Goal: Use online tool/utility: Utilize a website feature to perform a specific function

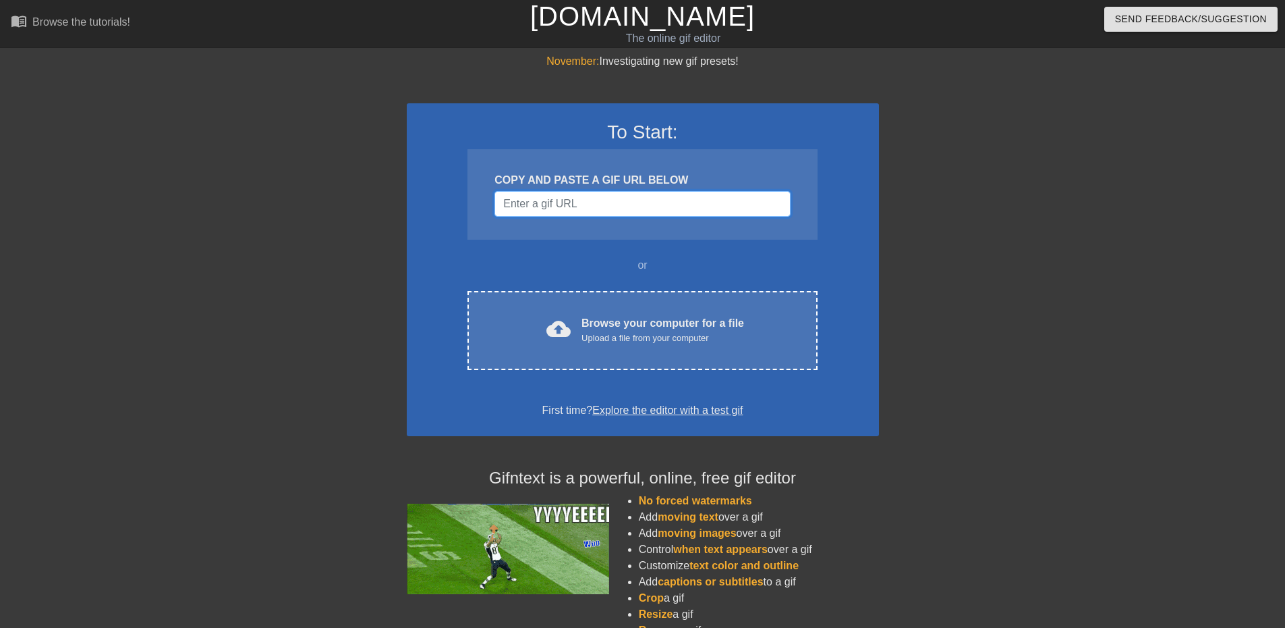
click at [567, 200] on input "Username" at bounding box center [643, 204] width 296 height 26
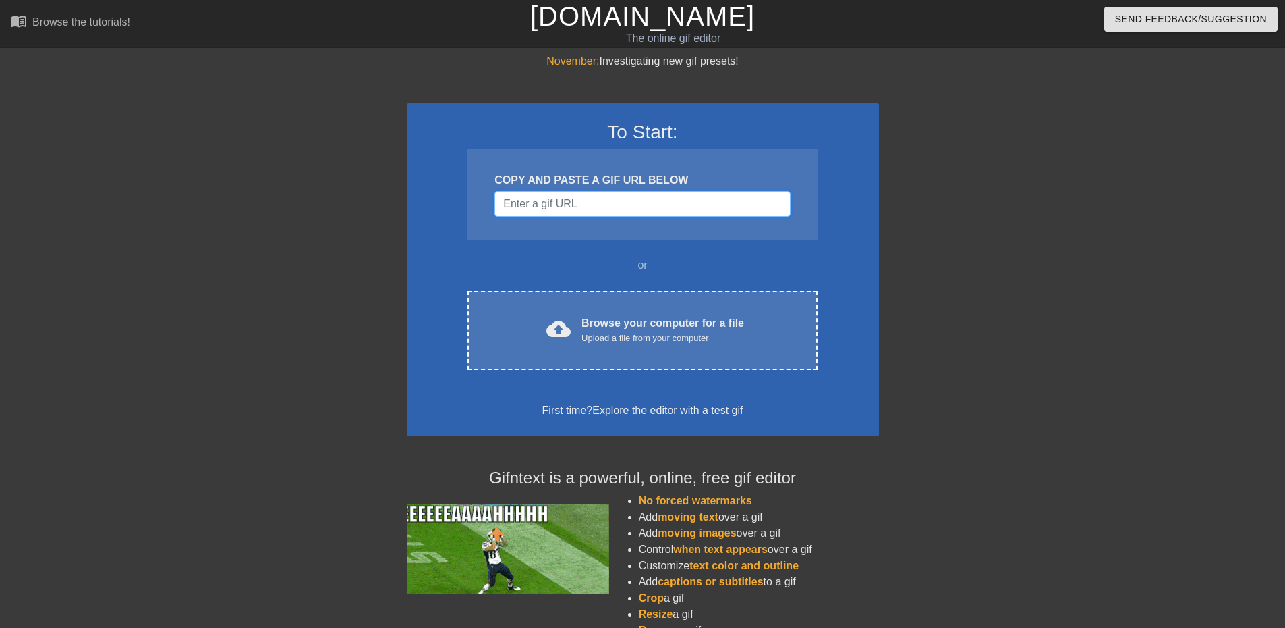
paste input "[URL][DOMAIN_NAME]"
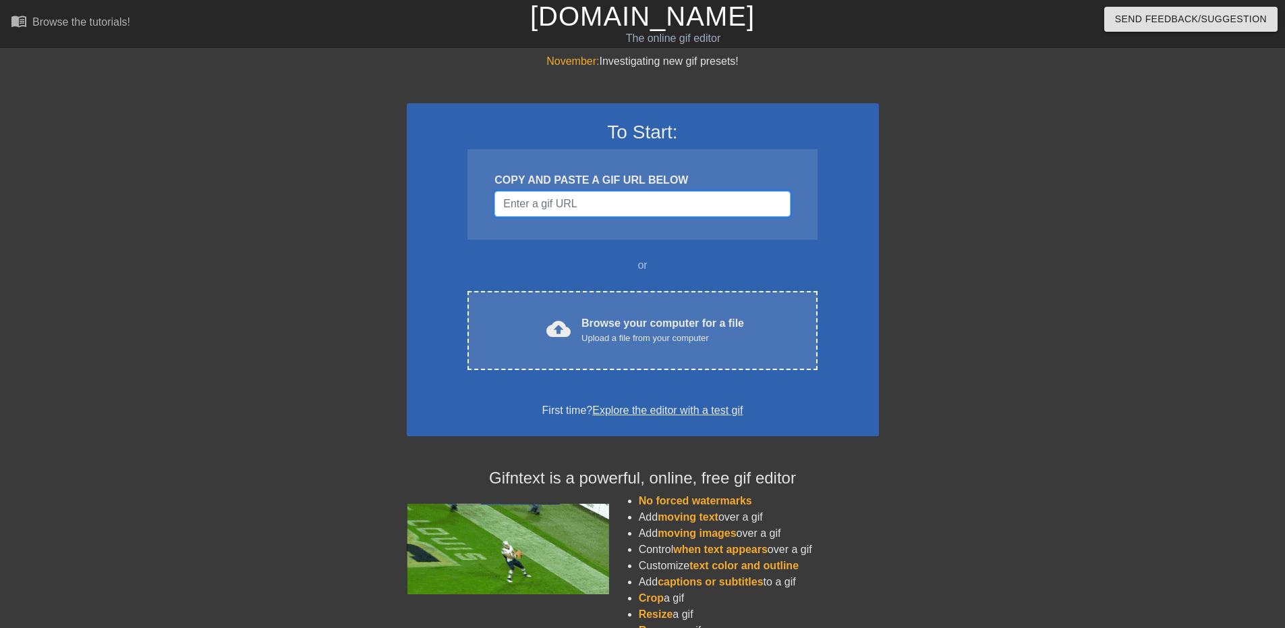
type input "[URL][DOMAIN_NAME]"
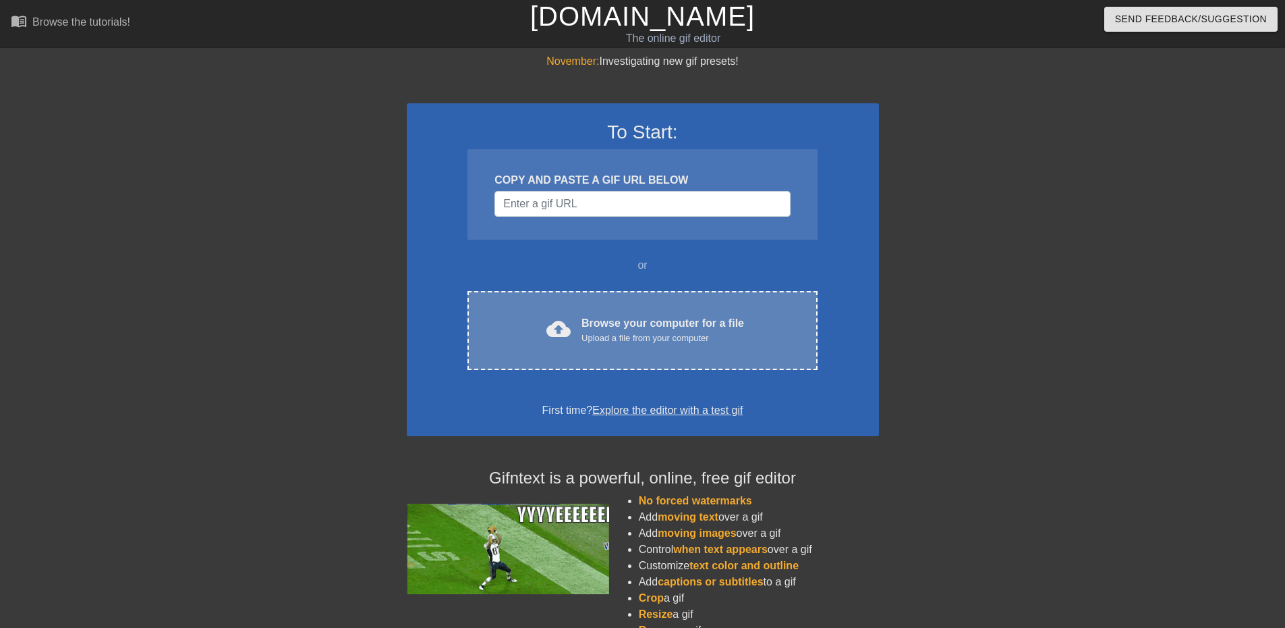
click at [655, 298] on div "cloud_upload Browse your computer for a file Upload a file from your computer C…" at bounding box center [643, 330] width 350 height 79
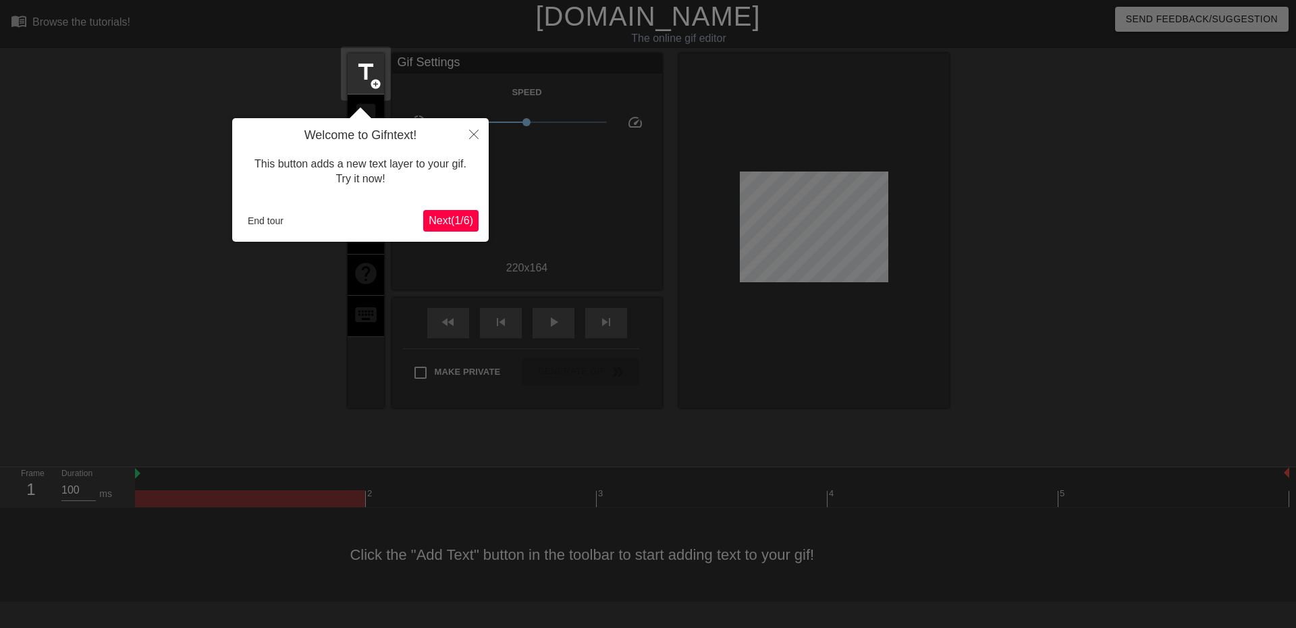
click at [442, 218] on span "Next ( 1 / 6 )" at bounding box center [450, 220] width 45 height 11
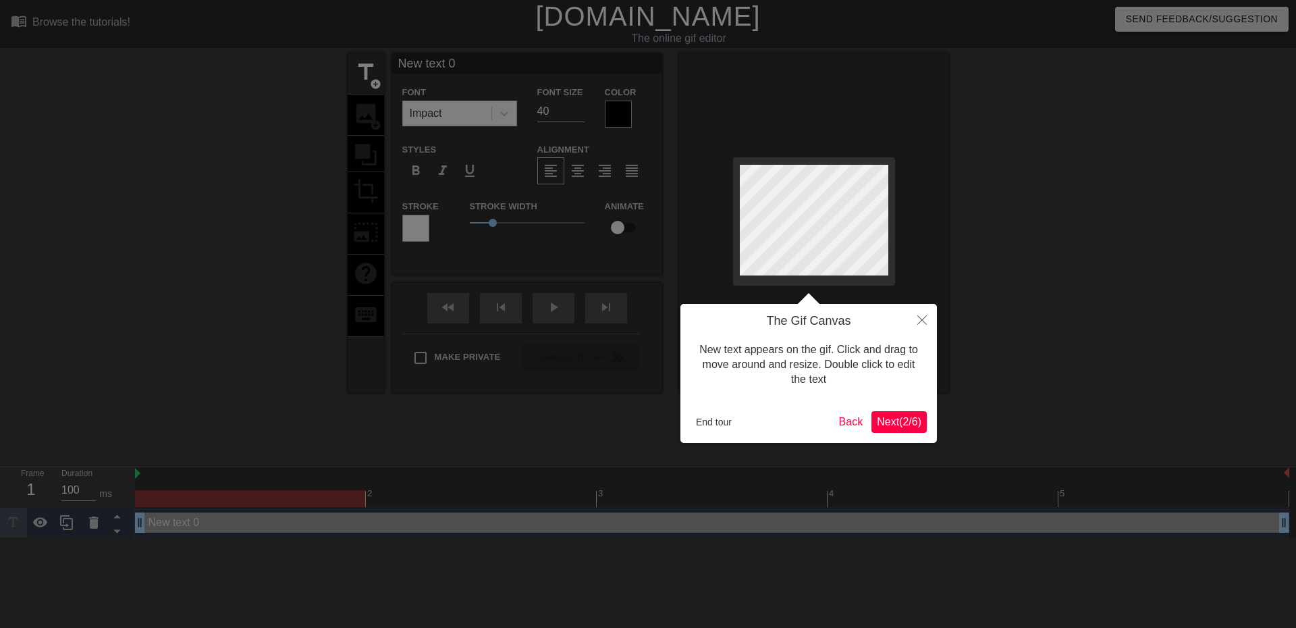
click at [891, 420] on span "Next ( 2 / 6 )" at bounding box center [899, 421] width 45 height 11
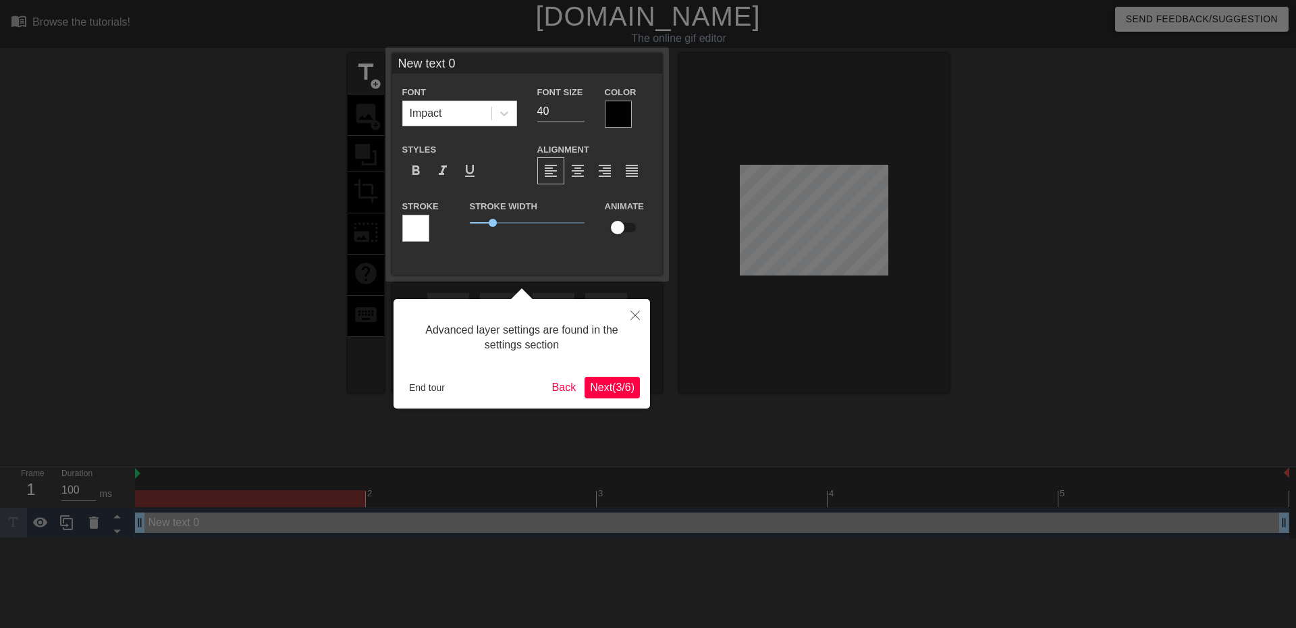
click at [626, 389] on span "Next ( 3 / 6 )" at bounding box center [612, 386] width 45 height 11
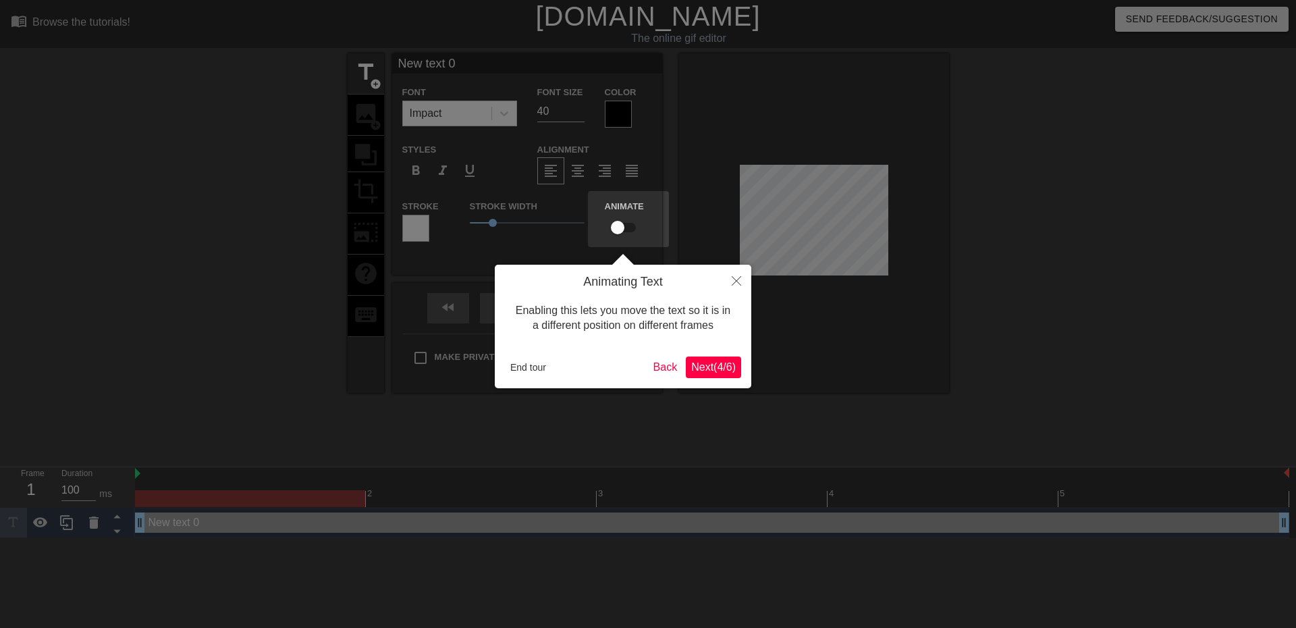
click at [698, 367] on span "Next ( 4 / 6 )" at bounding box center [713, 366] width 45 height 11
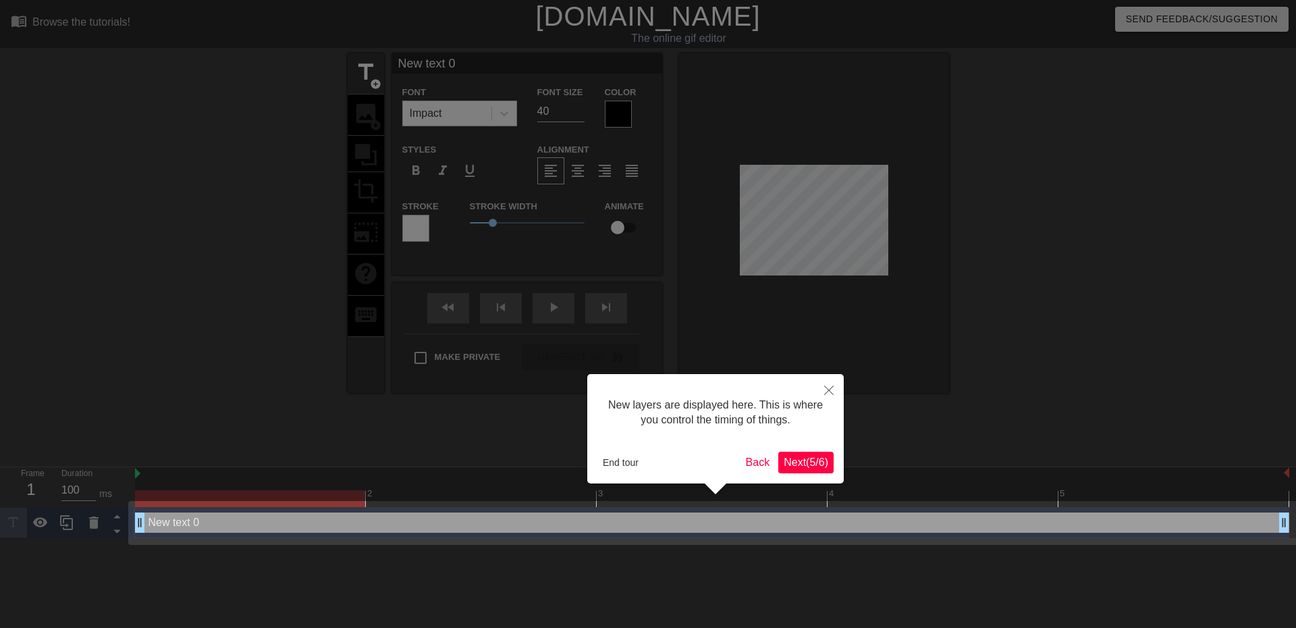
click at [801, 464] on span "Next ( 5 / 6 )" at bounding box center [805, 461] width 45 height 11
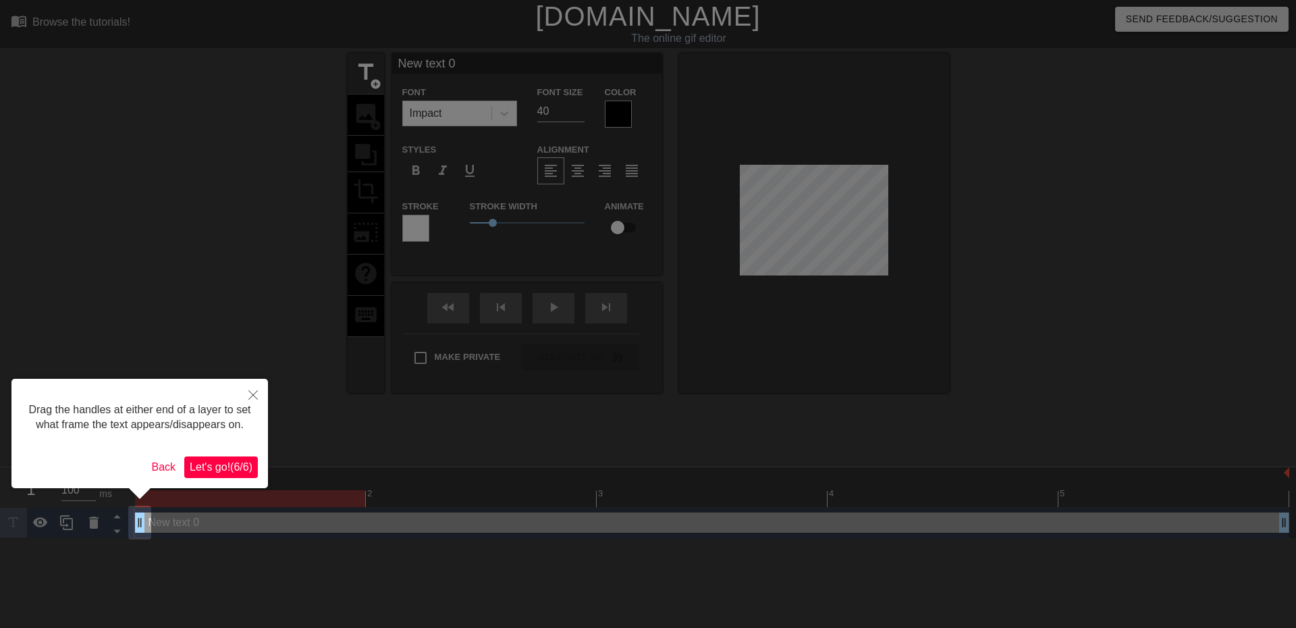
click at [216, 467] on span "Let's go! ( 6 / 6 )" at bounding box center [221, 466] width 63 height 11
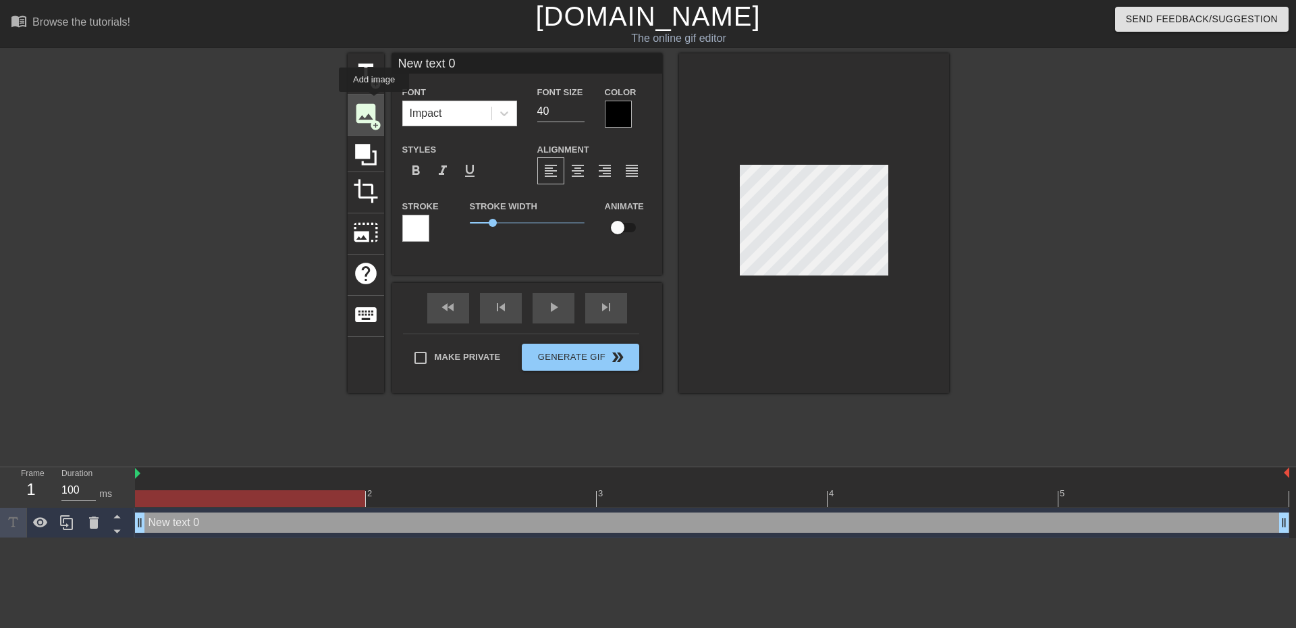
click at [371, 109] on span "image" at bounding box center [366, 114] width 26 height 26
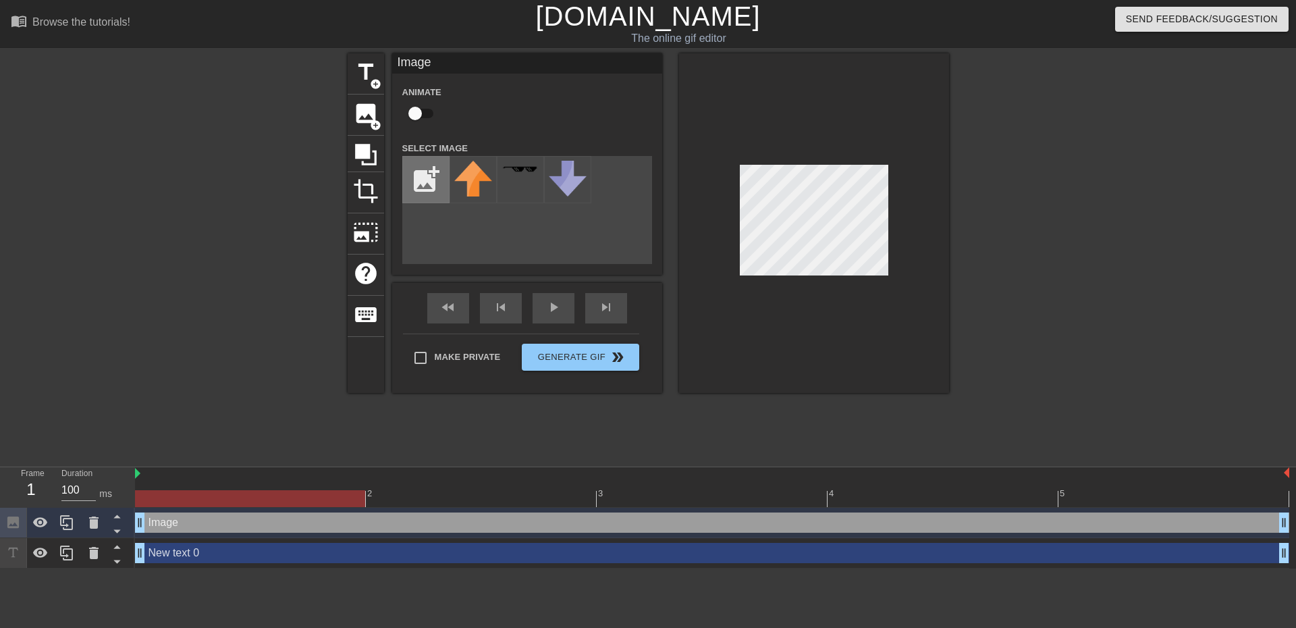
click at [425, 179] on input "file" at bounding box center [426, 180] width 46 height 46
click at [483, 190] on img at bounding box center [473, 180] width 38 height 38
click at [796, 335] on div at bounding box center [814, 222] width 270 height 339
click at [418, 175] on input "file" at bounding box center [426, 180] width 46 height 46
type input "C:\fakepath\racket-tennis-icon-beautifully-tennis-racket-a2fb8dd011ddec2e722d68…"
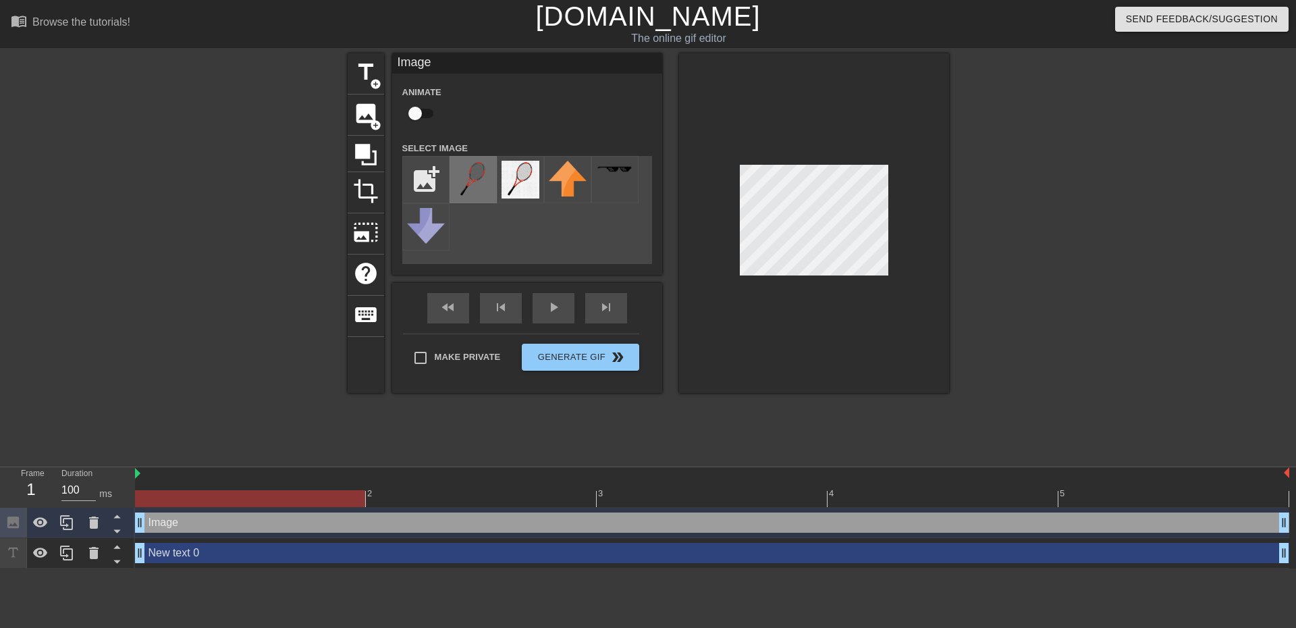
click at [464, 177] on img at bounding box center [473, 180] width 38 height 38
click at [843, 319] on div at bounding box center [814, 222] width 270 height 339
click at [941, 215] on div at bounding box center [814, 222] width 270 height 339
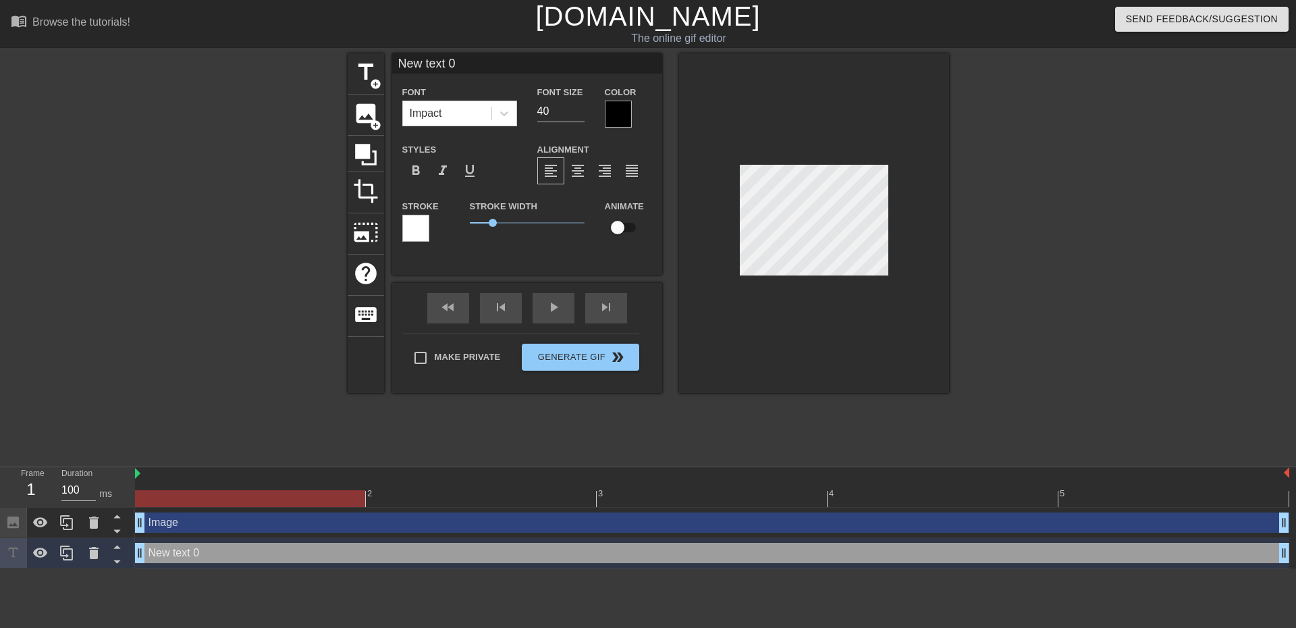
scroll to position [2, 1]
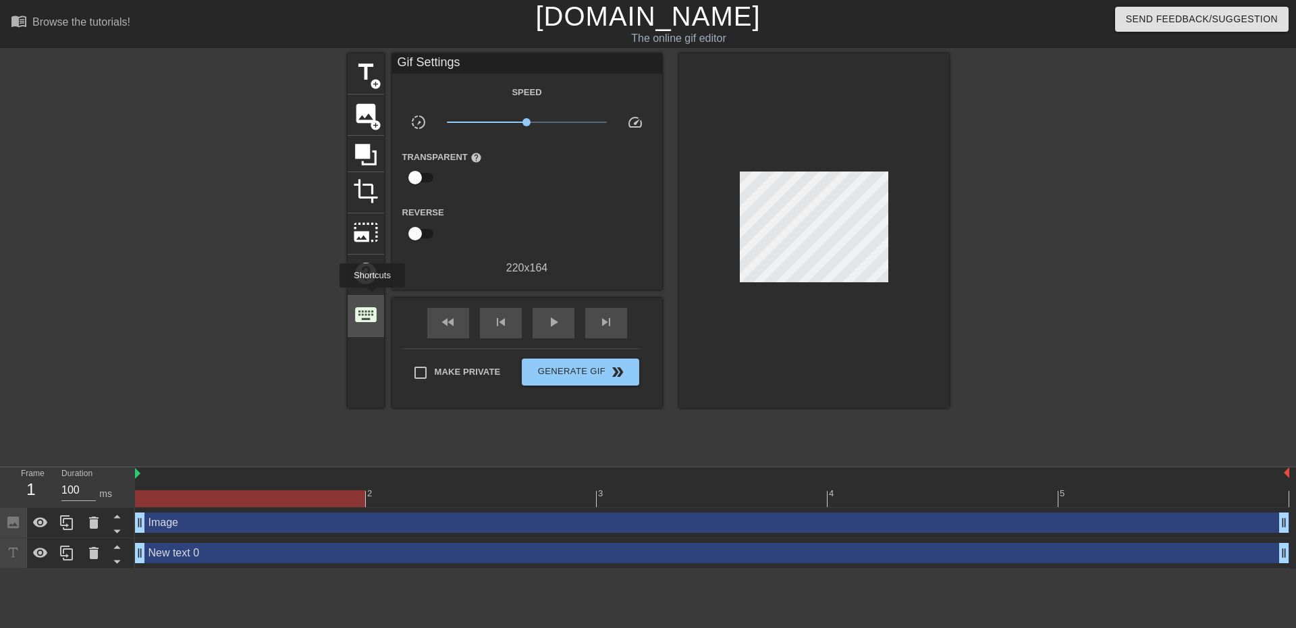
click at [372, 297] on div "keyboard" at bounding box center [366, 316] width 36 height 41
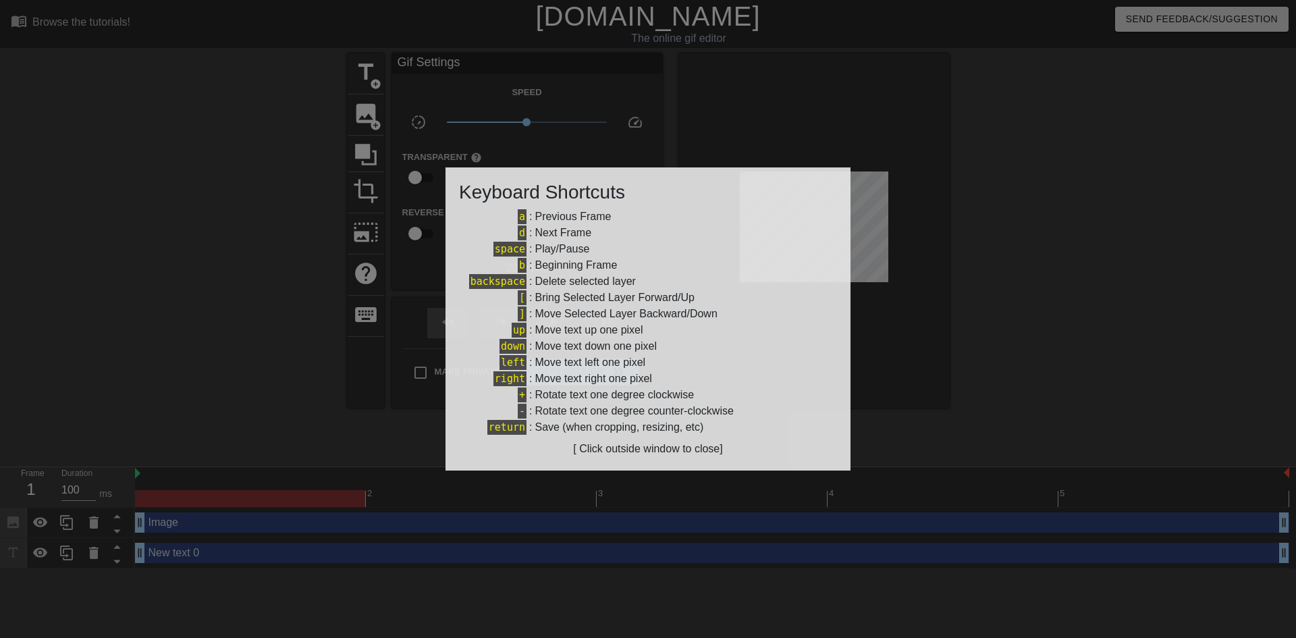
click at [301, 362] on div at bounding box center [648, 319] width 1296 height 638
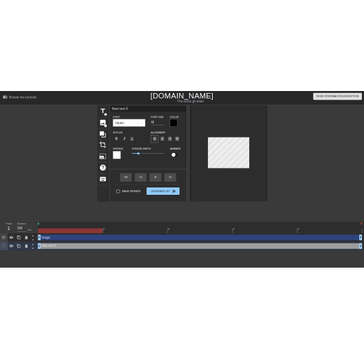
scroll to position [2, 2]
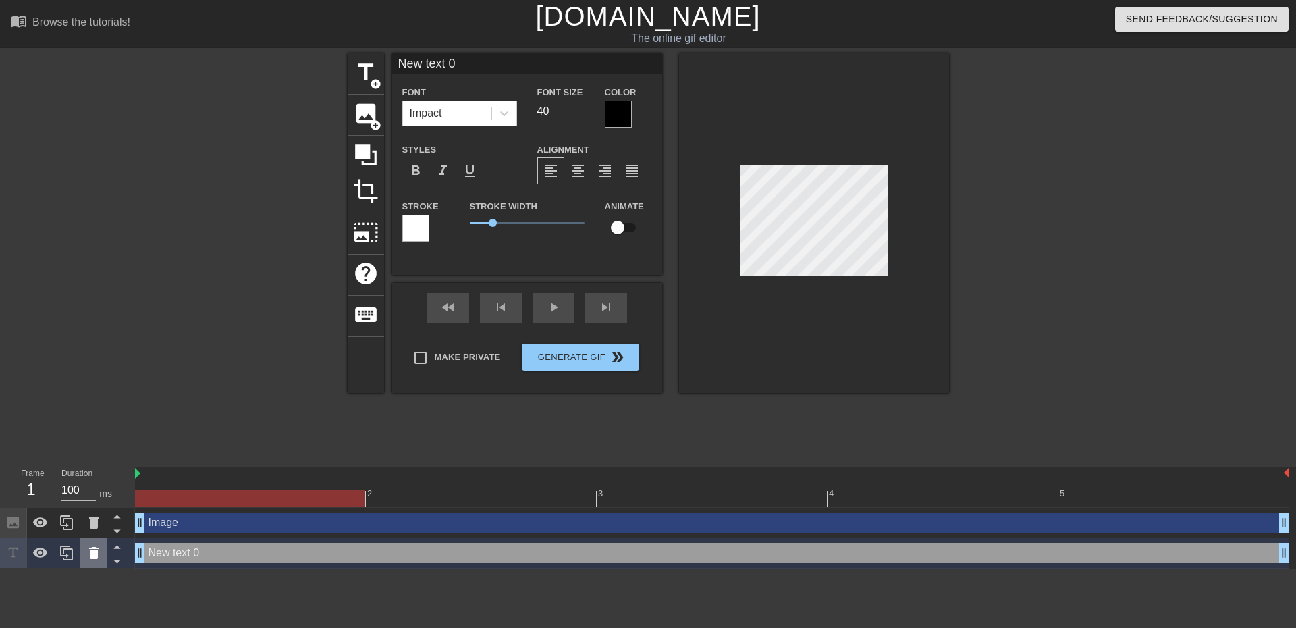
click at [96, 554] on icon at bounding box center [93, 553] width 9 height 12
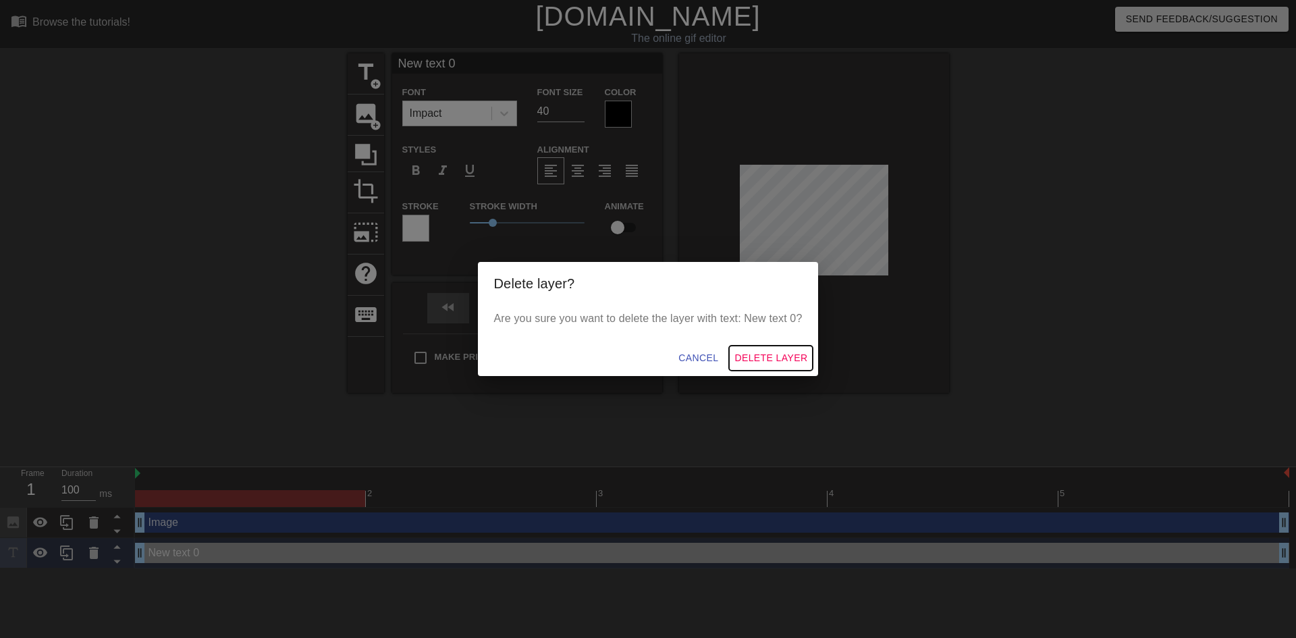
click at [773, 358] on span "Delete Layer" at bounding box center [770, 358] width 73 height 17
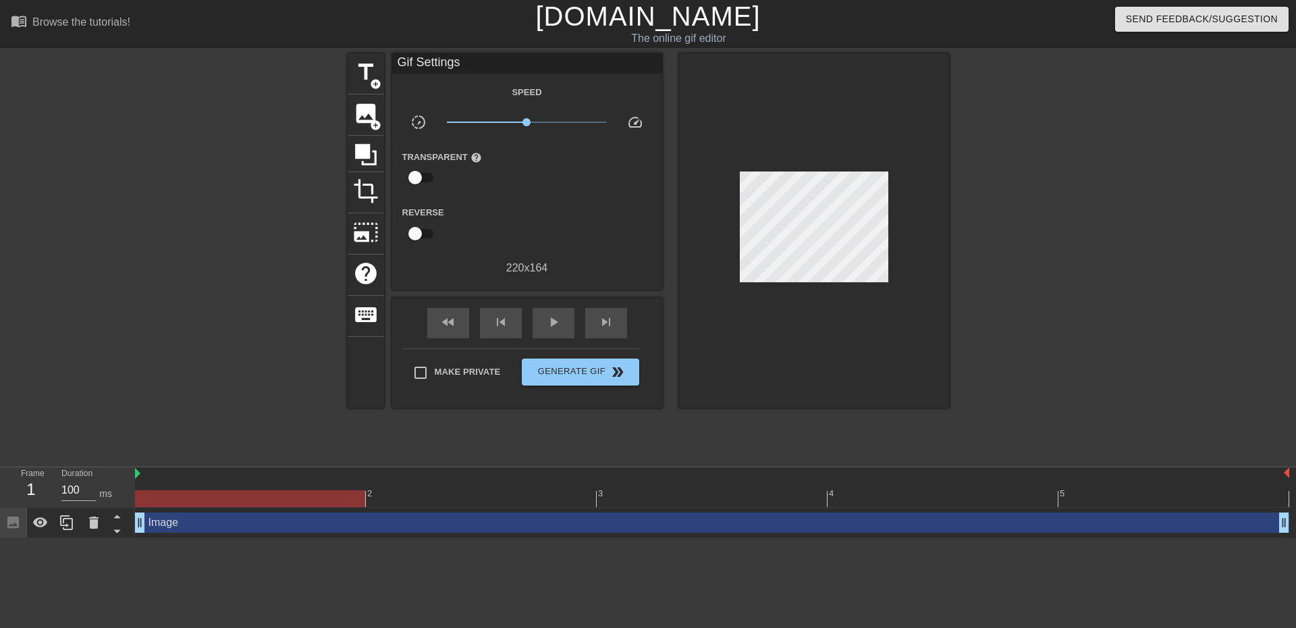
click at [196, 509] on div "Image drag_handle drag_handle" at bounding box center [712, 522] width 1154 height 30
click at [193, 518] on div "Image drag_handle drag_handle" at bounding box center [712, 522] width 1154 height 20
click at [190, 521] on div "Image drag_handle drag_handle" at bounding box center [712, 522] width 1154 height 20
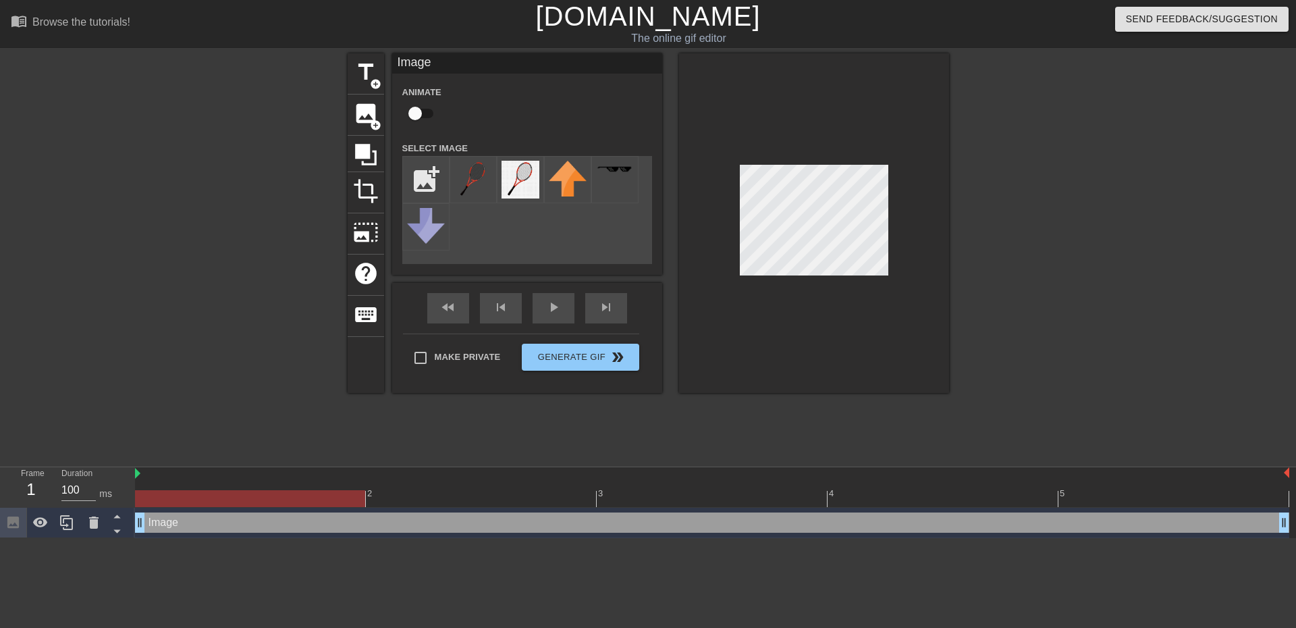
click at [792, 160] on div at bounding box center [814, 222] width 270 height 339
click at [916, 324] on div at bounding box center [814, 222] width 270 height 339
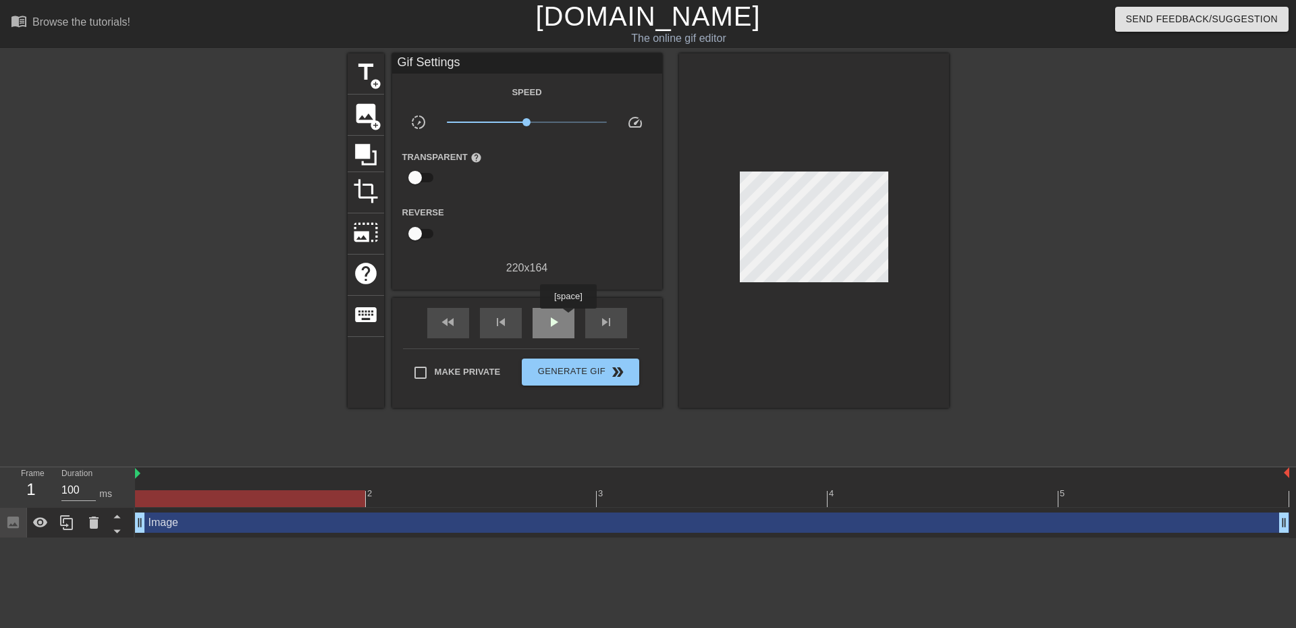
click at [566, 314] on div "play_arrow" at bounding box center [553, 323] width 42 height 30
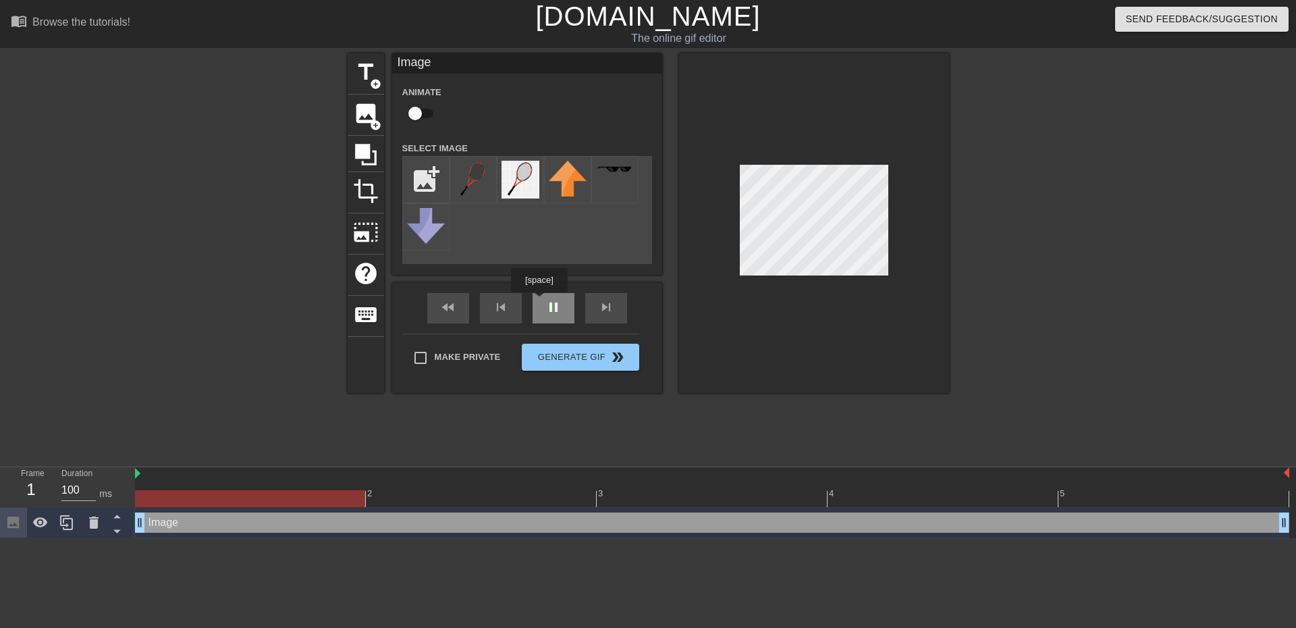
click at [540, 302] on div "fast_rewind skip_previous pause skip_next" at bounding box center [527, 308] width 220 height 51
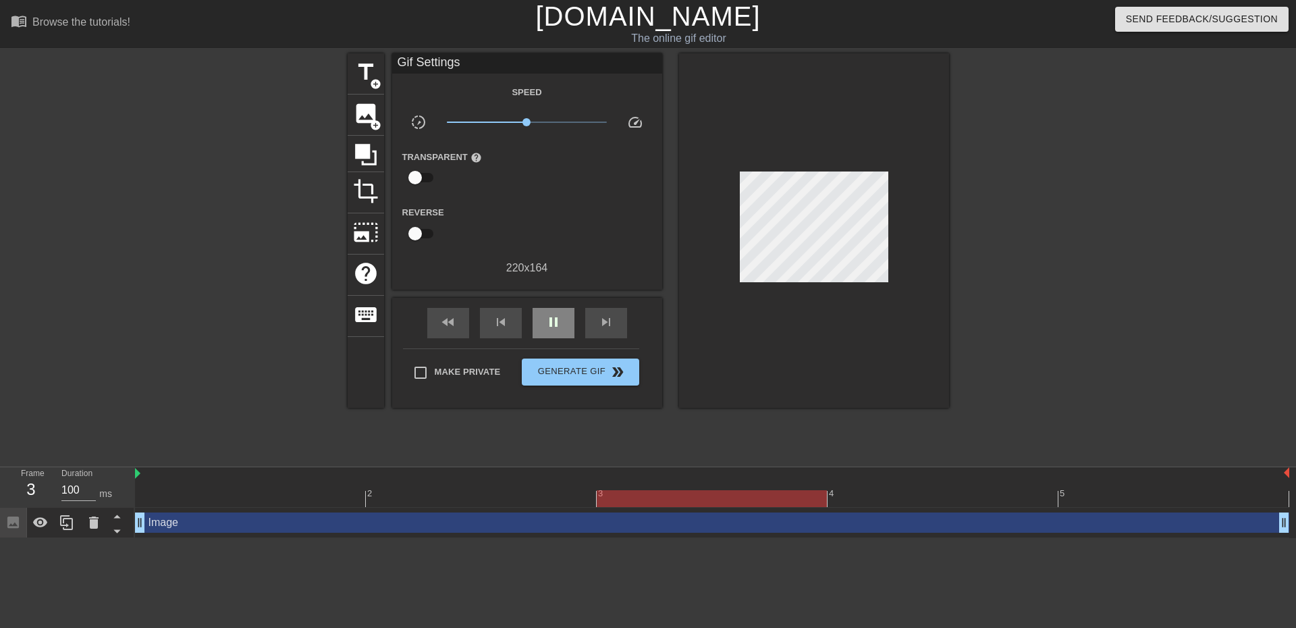
click at [562, 329] on div "pause" at bounding box center [553, 323] width 42 height 30
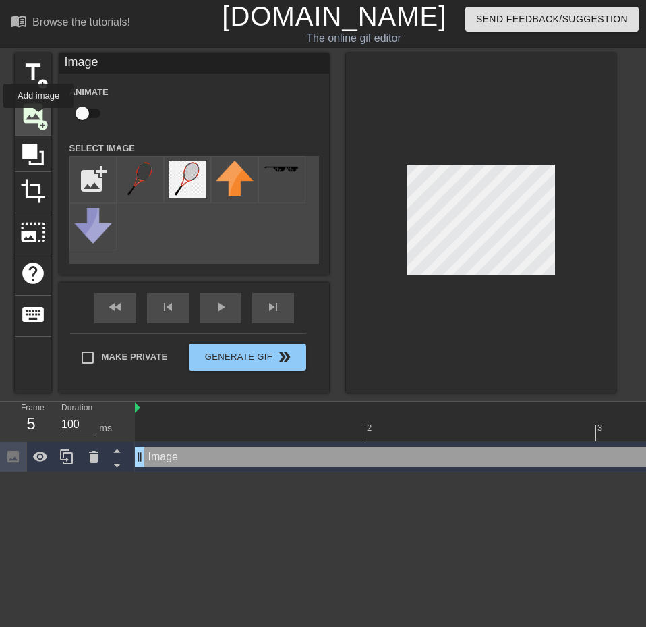
click at [38, 117] on span "image" at bounding box center [33, 114] width 26 height 26
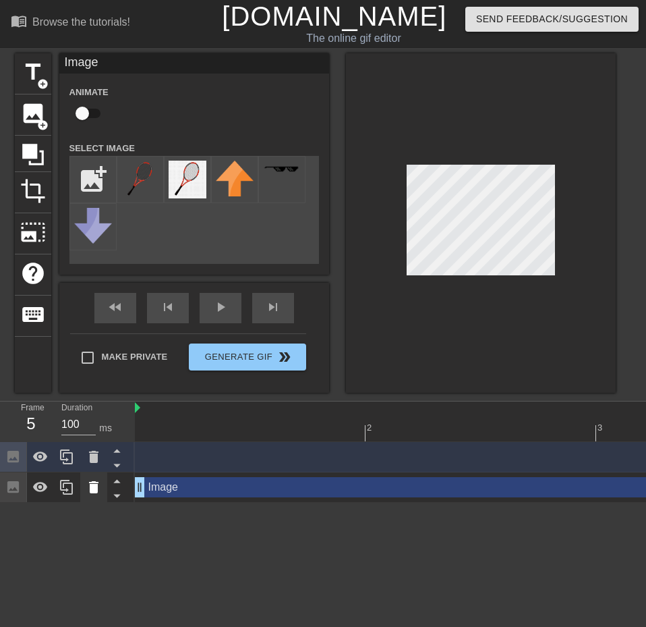
click at [94, 482] on icon at bounding box center [93, 487] width 9 height 12
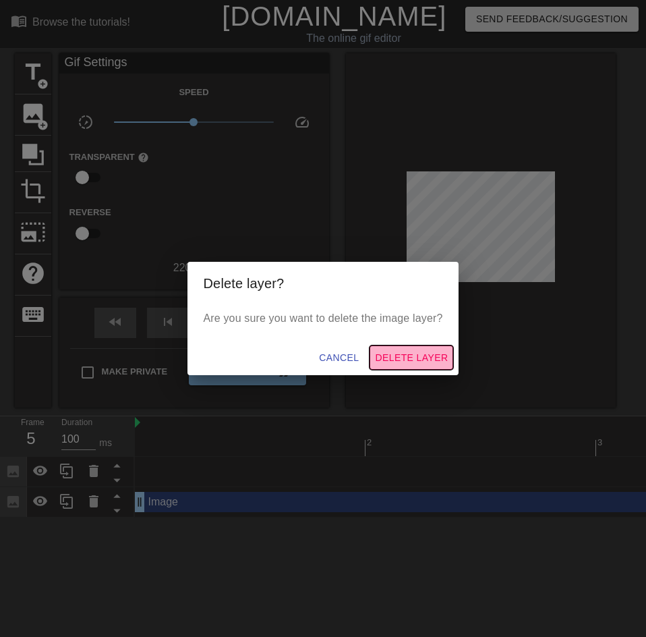
click at [415, 355] on span "Delete Layer" at bounding box center [411, 358] width 73 height 17
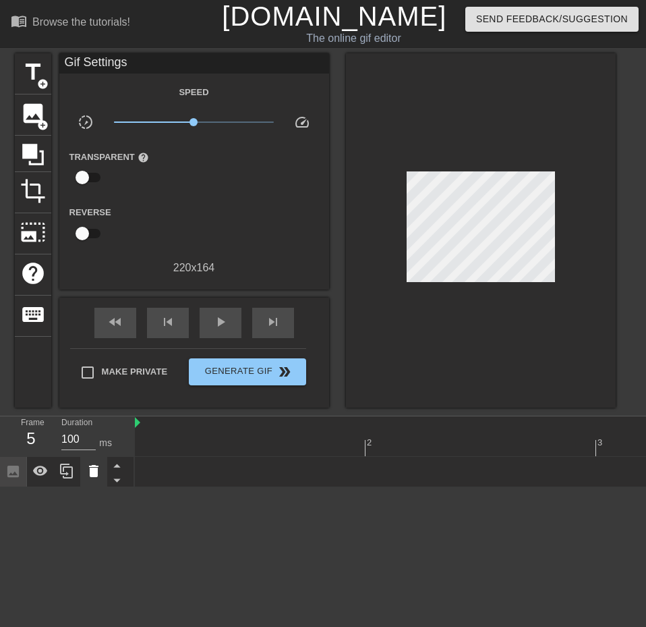
click at [86, 475] on icon at bounding box center [94, 471] width 16 height 16
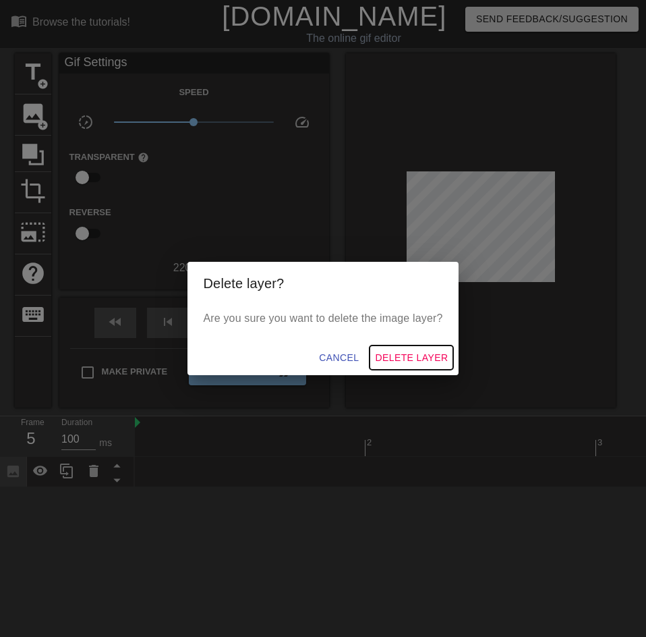
click at [419, 360] on span "Delete Layer" at bounding box center [411, 358] width 73 height 17
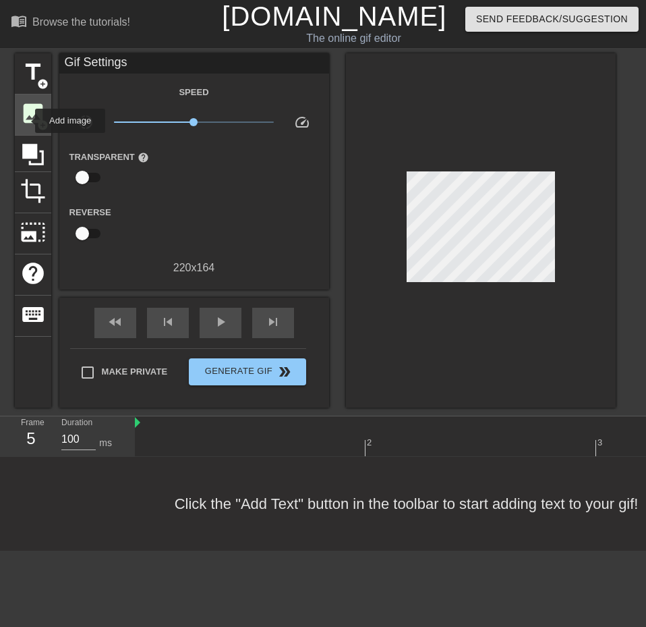
click at [26, 121] on span "image" at bounding box center [33, 114] width 26 height 26
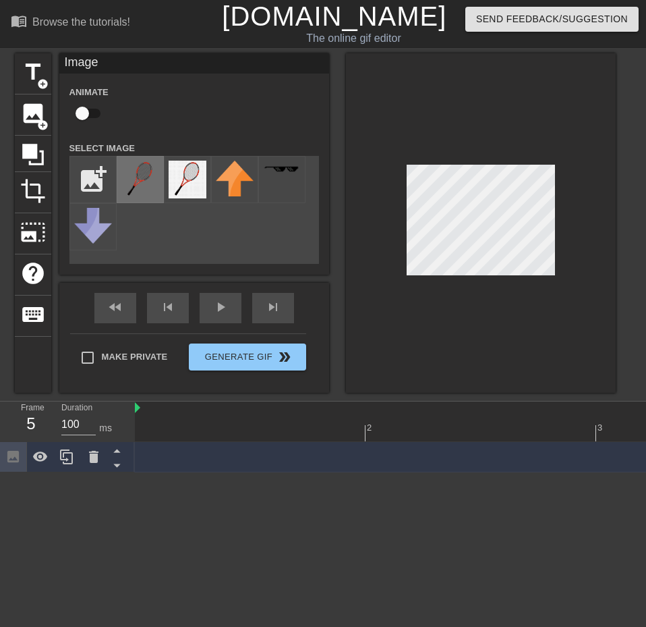
click at [130, 175] on img at bounding box center [140, 180] width 38 height 38
click at [453, 360] on div at bounding box center [481, 222] width 270 height 339
click at [640, 216] on div "title add_circle image add_circle crop photo_size_select_large help keyboard Im…" at bounding box center [323, 222] width 646 height 339
click at [103, 182] on input "file" at bounding box center [93, 180] width 46 height 46
type input "C:\fakepath\spongebob-jellyfishing-background-color.png"
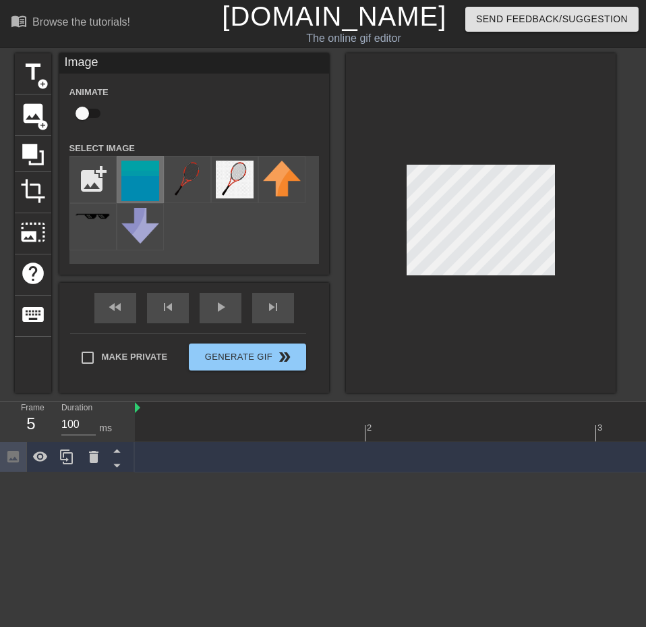
click at [142, 179] on img at bounding box center [140, 181] width 38 height 40
click at [201, 185] on img at bounding box center [188, 180] width 38 height 38
click at [207, 228] on div "add_photo_alternate" at bounding box center [195, 210] width 250 height 108
click at [36, 113] on span "image" at bounding box center [33, 114] width 26 height 26
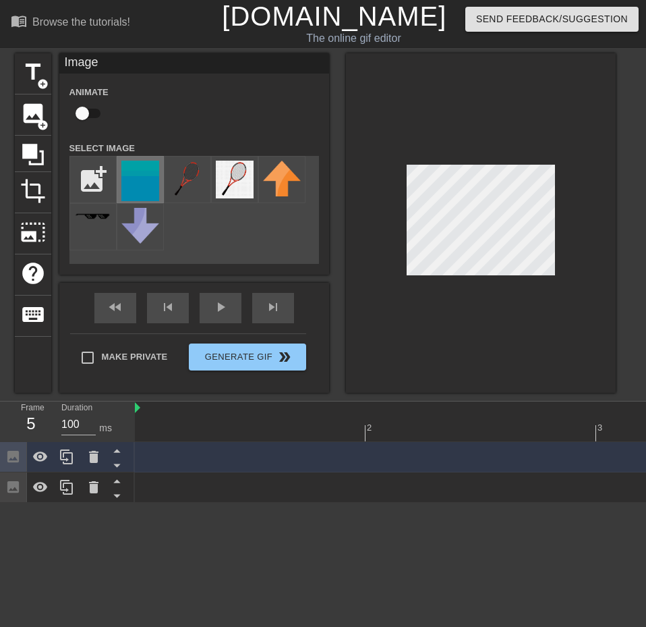
click at [136, 173] on img at bounding box center [140, 181] width 38 height 40
click at [116, 455] on icon at bounding box center [117, 450] width 17 height 17
click at [115, 451] on icon at bounding box center [116, 450] width 7 height 3
click at [115, 467] on icon at bounding box center [116, 465] width 7 height 3
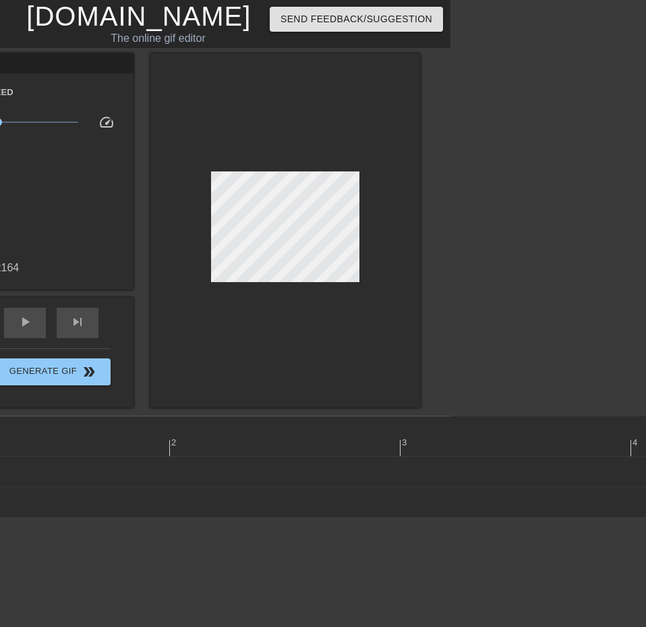
scroll to position [0, 20]
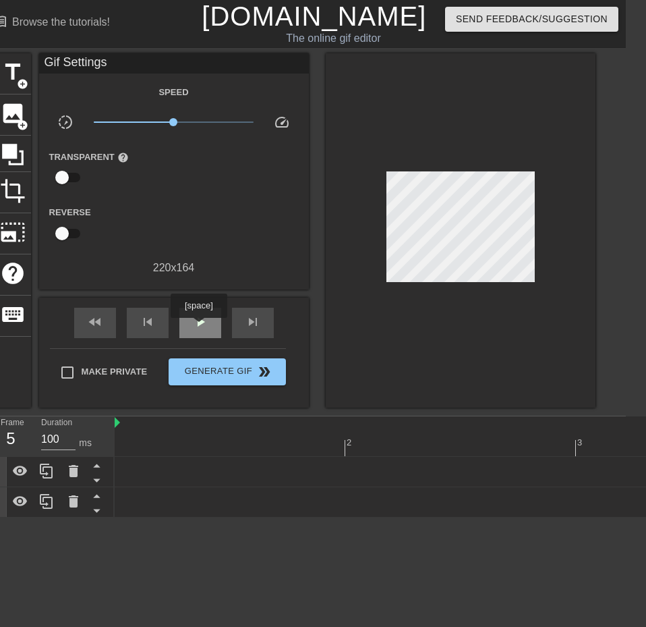
click at [198, 327] on span "play_arrow" at bounding box center [200, 322] width 16 height 16
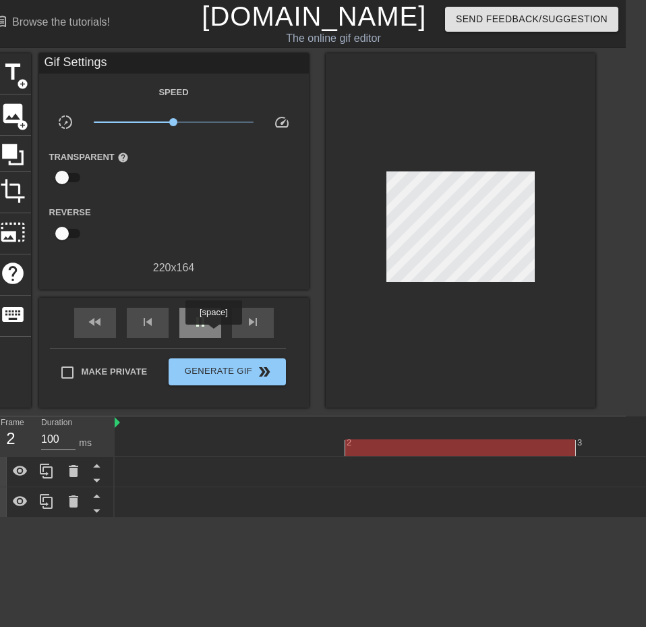
click at [210, 330] on div "pause" at bounding box center [200, 323] width 42 height 30
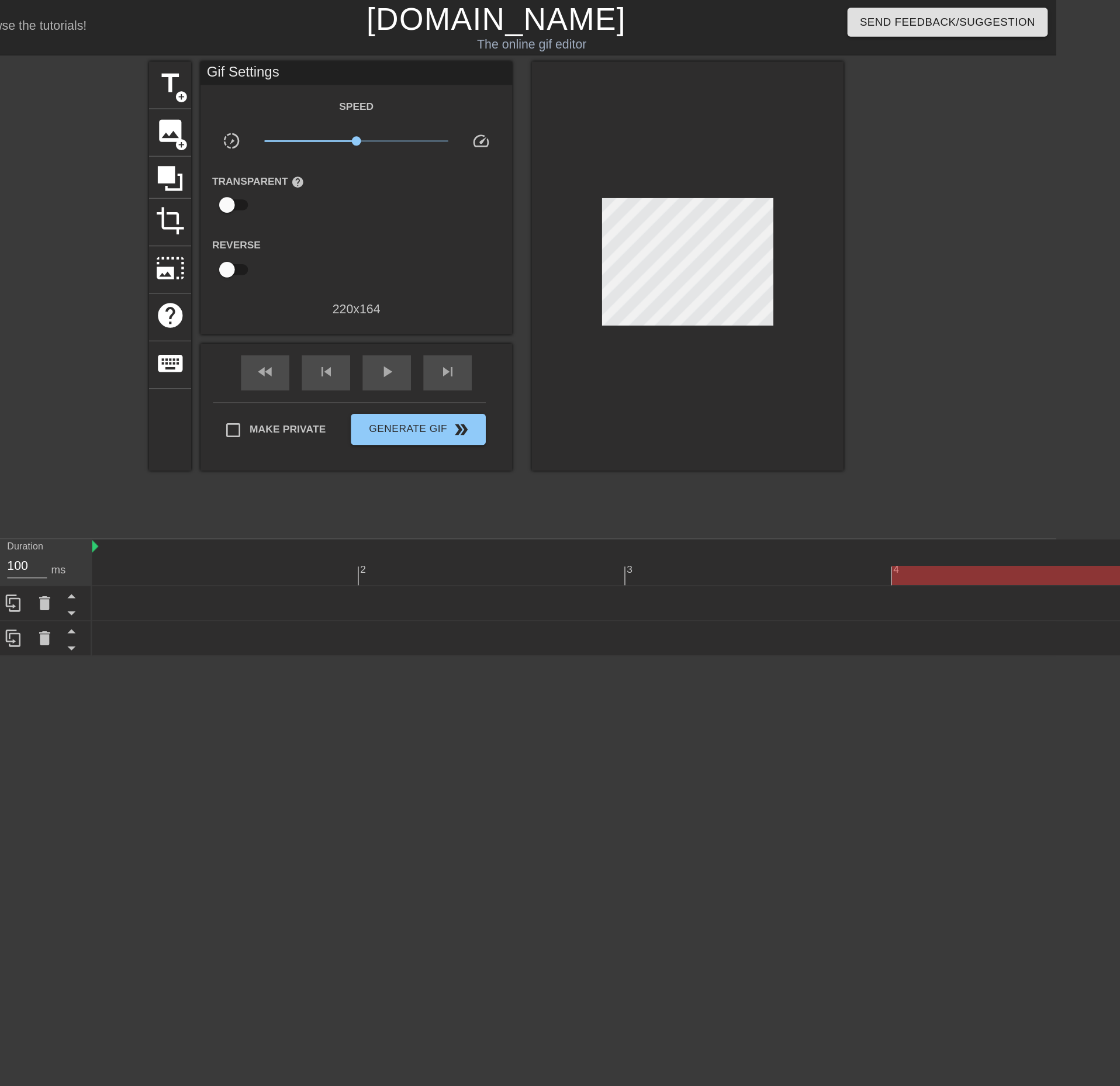
scroll to position [0, 10]
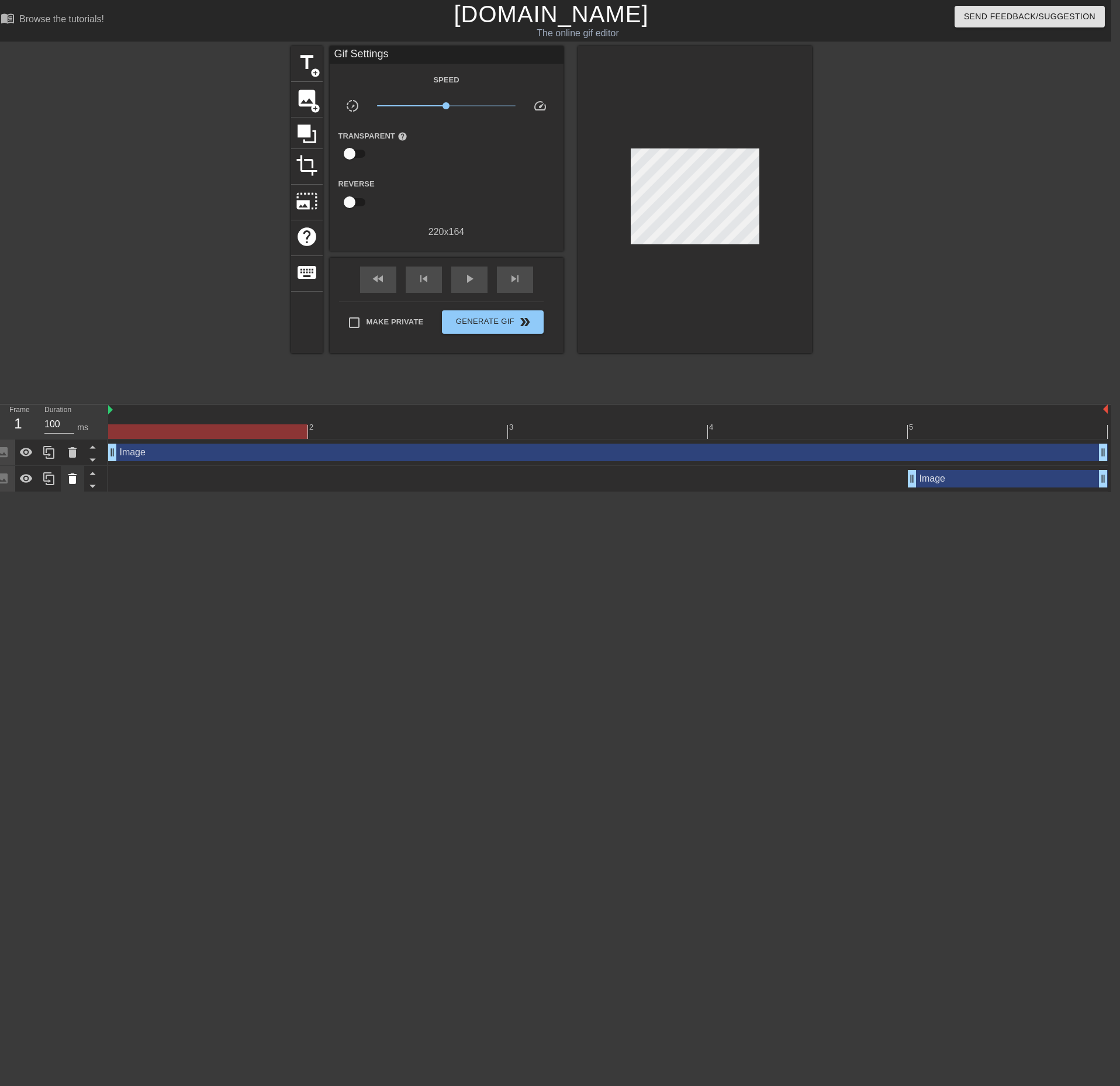
drag, startPoint x: 910, startPoint y: 454, endPoint x: 67, endPoint y: 468, distance: 843.1
click at [67, 468] on div "Frame 1 Duration 100 ms 2 3 4 5 Image drag_handle drag_handle Image drag_handle…" at bounding box center [551, 448] width 1120 height 87
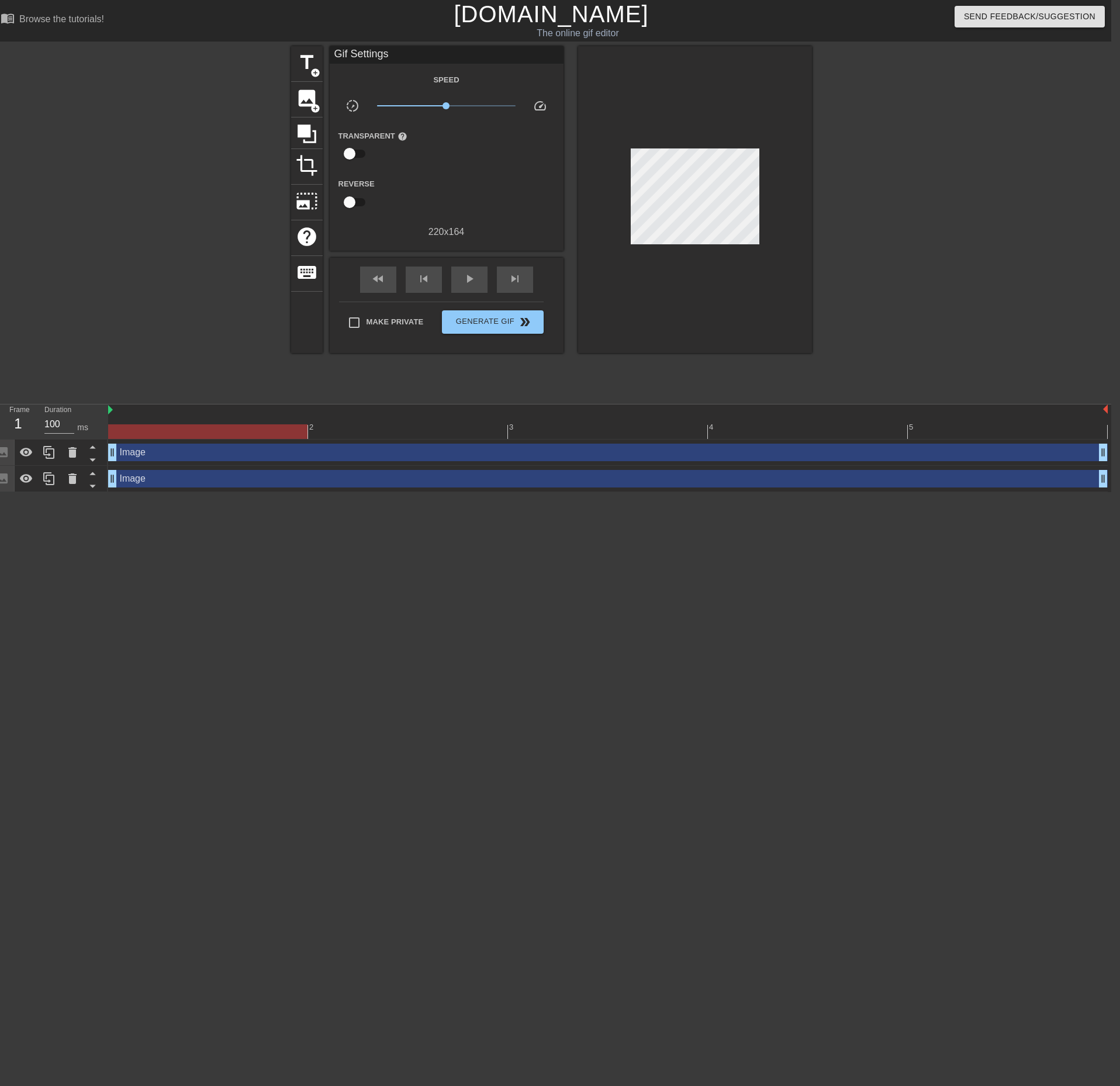
drag, startPoint x: 909, startPoint y: 481, endPoint x: 118, endPoint y: 501, distance: 791.3
click at [118, 492] on html "menu_book Browse the tutorials! [DOMAIN_NAME] The online gif editor Send Feedba…" at bounding box center [551, 246] width 1120 height 492
click at [476, 276] on div "play_arrow" at bounding box center [469, 280] width 36 height 26
click at [478, 324] on span "Generate Gif double_arrow" at bounding box center [493, 322] width 92 height 14
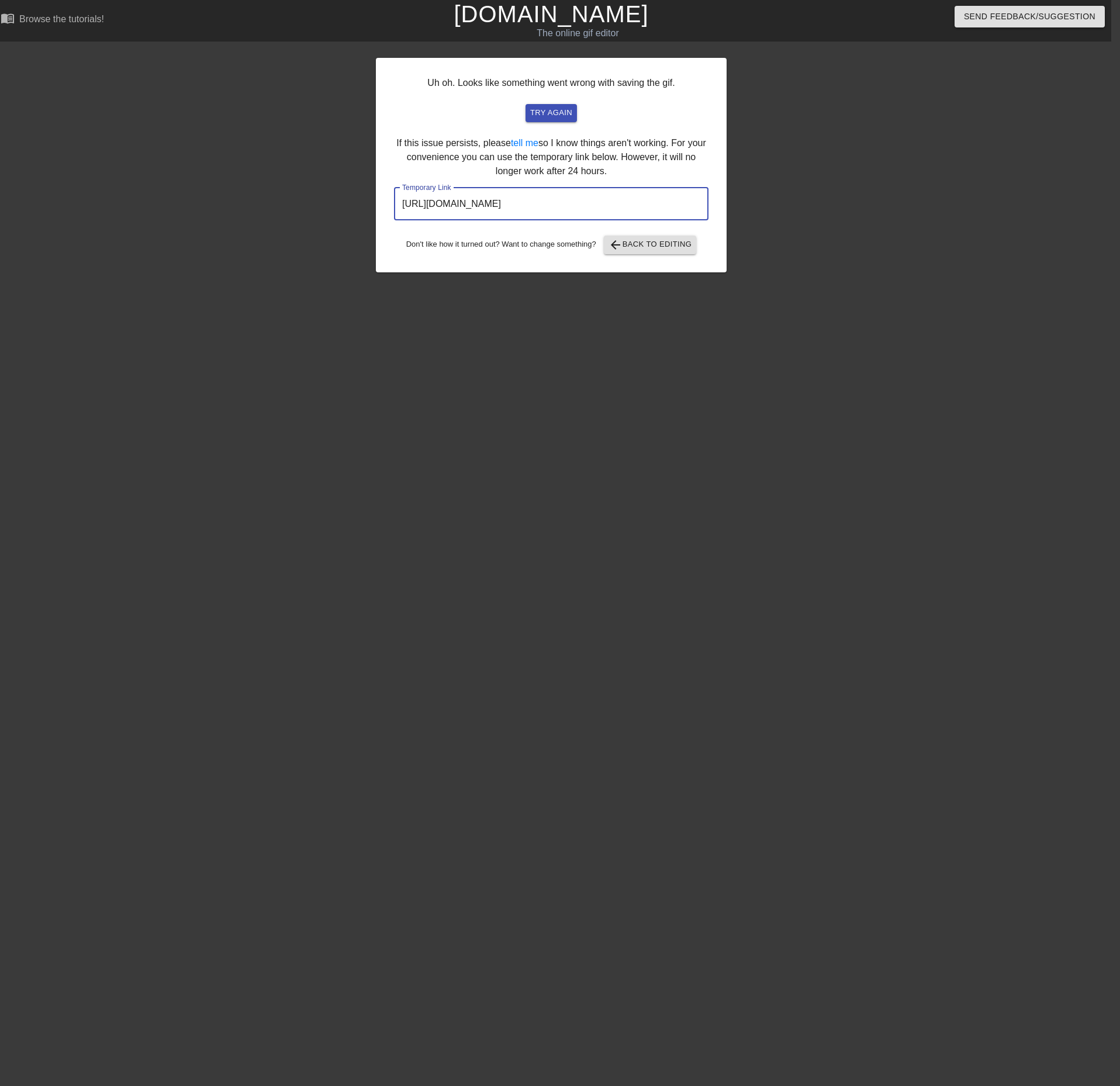
click at [642, 206] on input "[URL][DOMAIN_NAME]" at bounding box center [551, 204] width 314 height 33
drag, startPoint x: 642, startPoint y: 206, endPoint x: 364, endPoint y: 210, distance: 278.0
click at [364, 210] on div "Uh oh. Looks like something went wrong with saving the gif. try again If this i…" at bounding box center [551, 221] width 1120 height 351
